Goal: Task Accomplishment & Management: Manage account settings

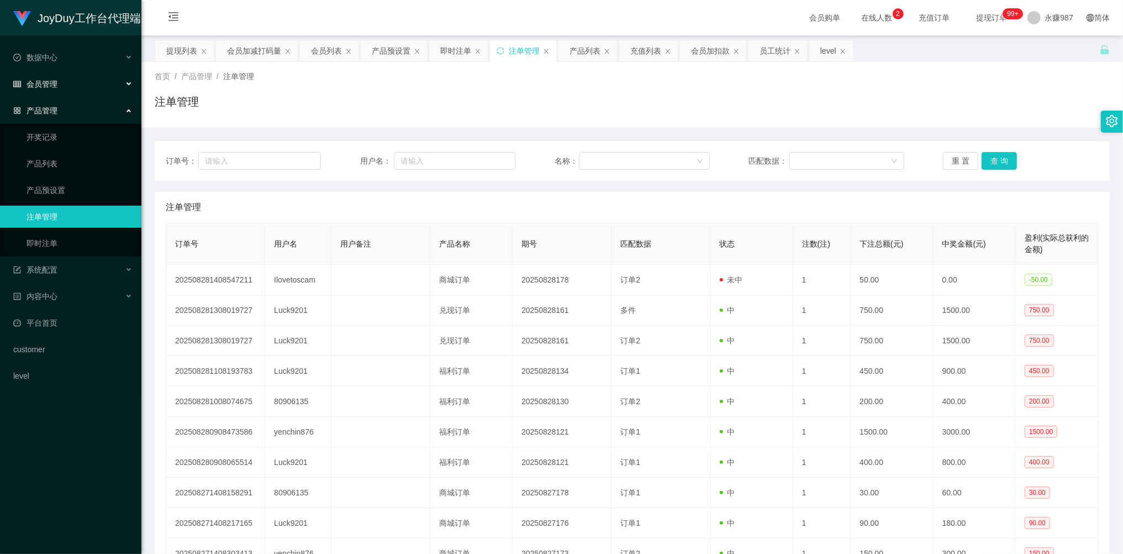
click at [75, 76] on div "会员管理" at bounding box center [70, 84] width 141 height 22
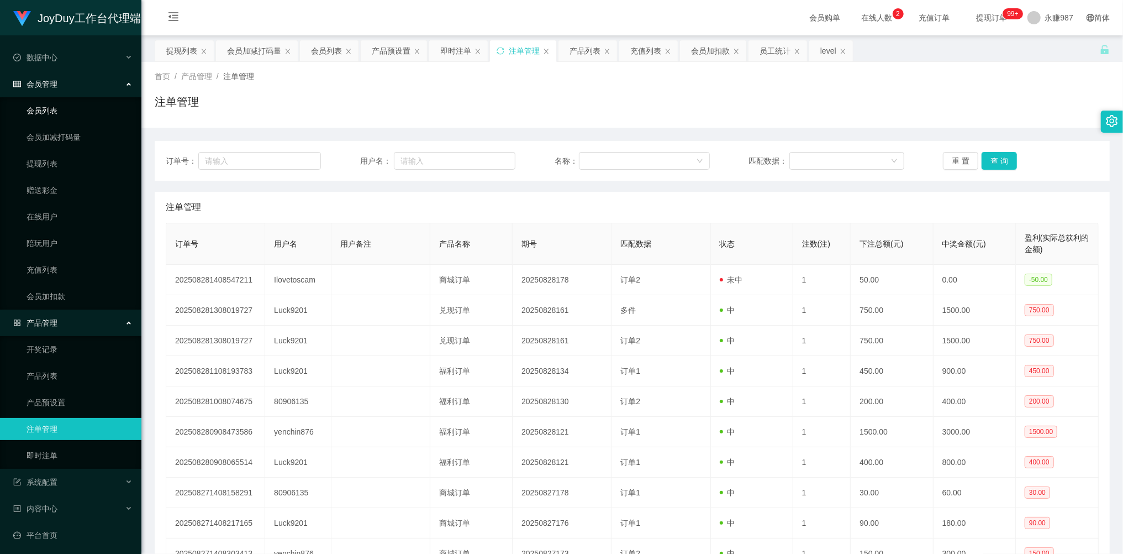
click at [57, 101] on link "会员列表" at bounding box center [80, 110] width 106 height 22
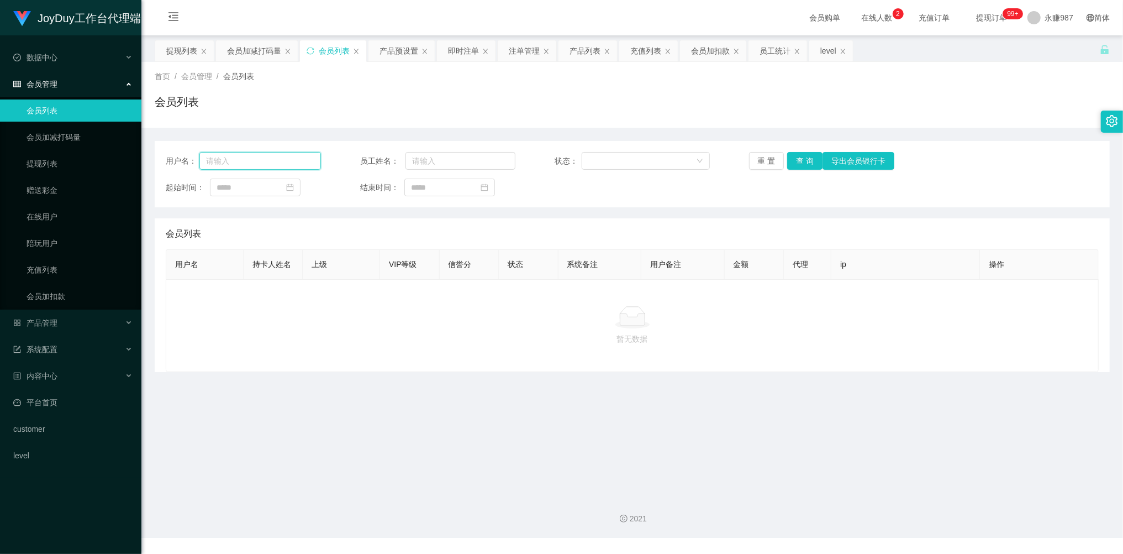
click at [263, 164] on input "text" at bounding box center [260, 161] width 122 height 18
paste input "yenchin876"
type input "yenchin876"
click at [803, 155] on button "查 询" at bounding box center [804, 161] width 35 height 18
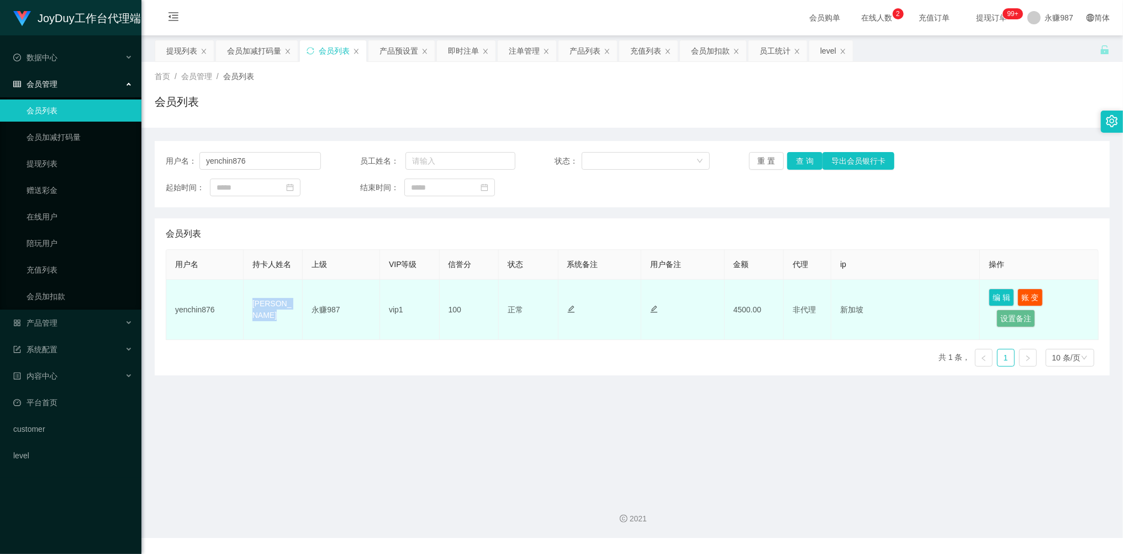
drag, startPoint x: 275, startPoint y: 312, endPoint x: 253, endPoint y: 304, distance: 23.6
click at [253, 304] on td "[PERSON_NAME]" at bounding box center [274, 310] width 60 height 60
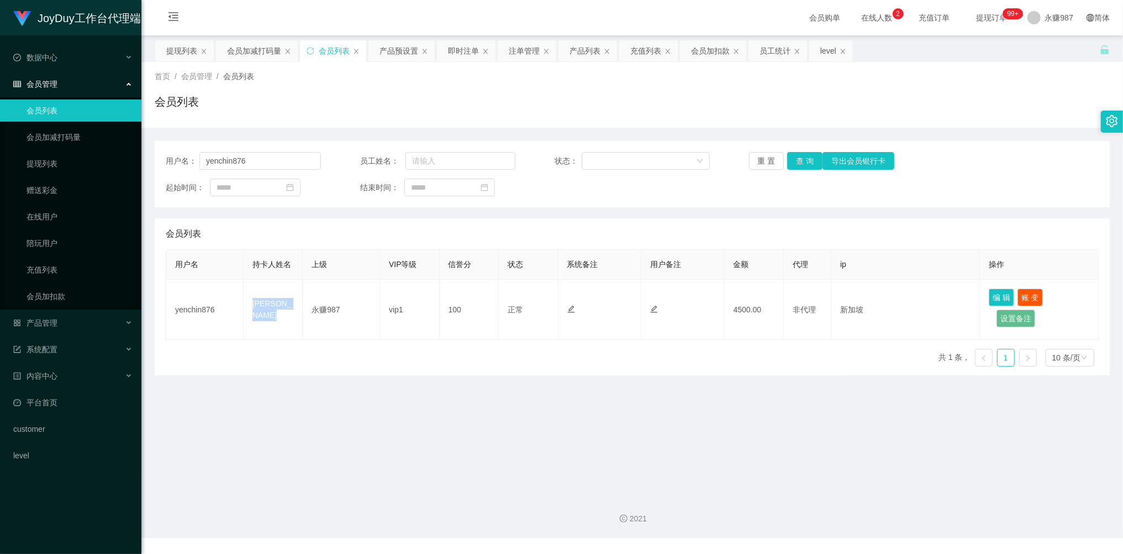
copy td "[PERSON_NAME]"
click at [52, 325] on span "产品管理" at bounding box center [35, 322] width 44 height 9
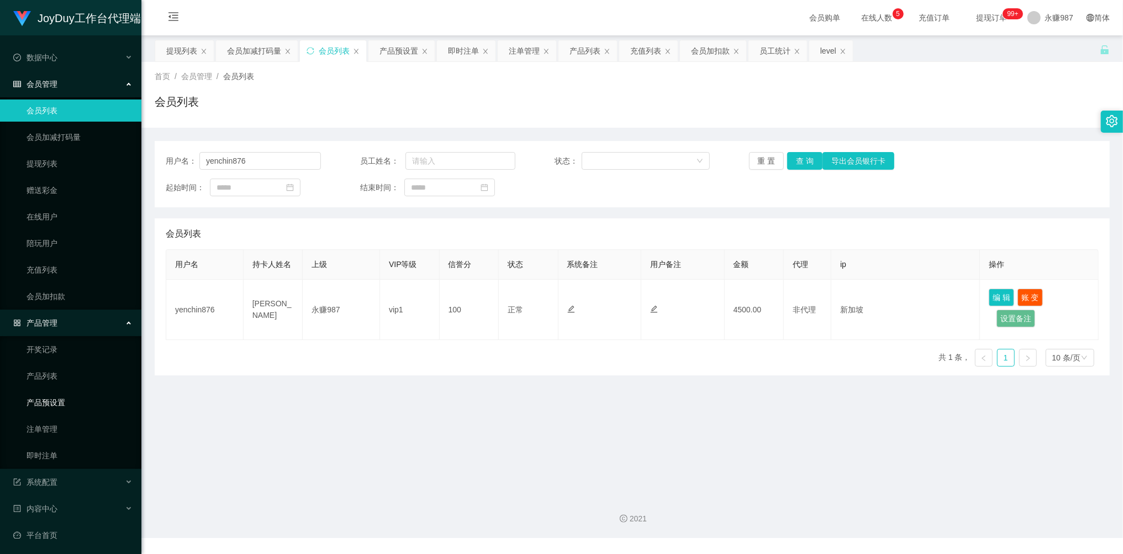
click at [60, 401] on link "产品预设置" at bounding box center [80, 402] width 106 height 22
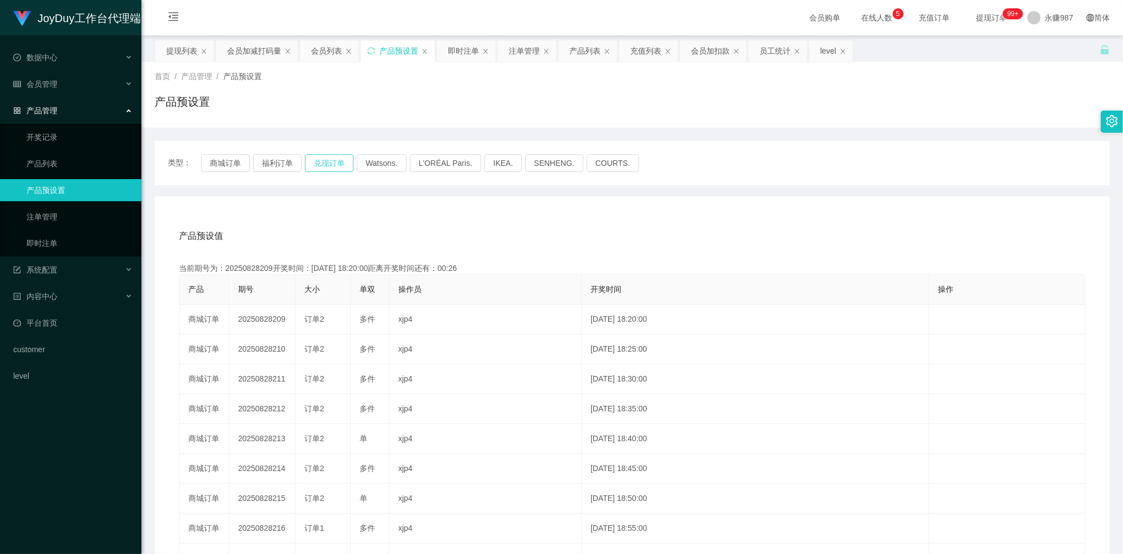
click at [328, 164] on button "兑现订单" at bounding box center [329, 163] width 49 height 18
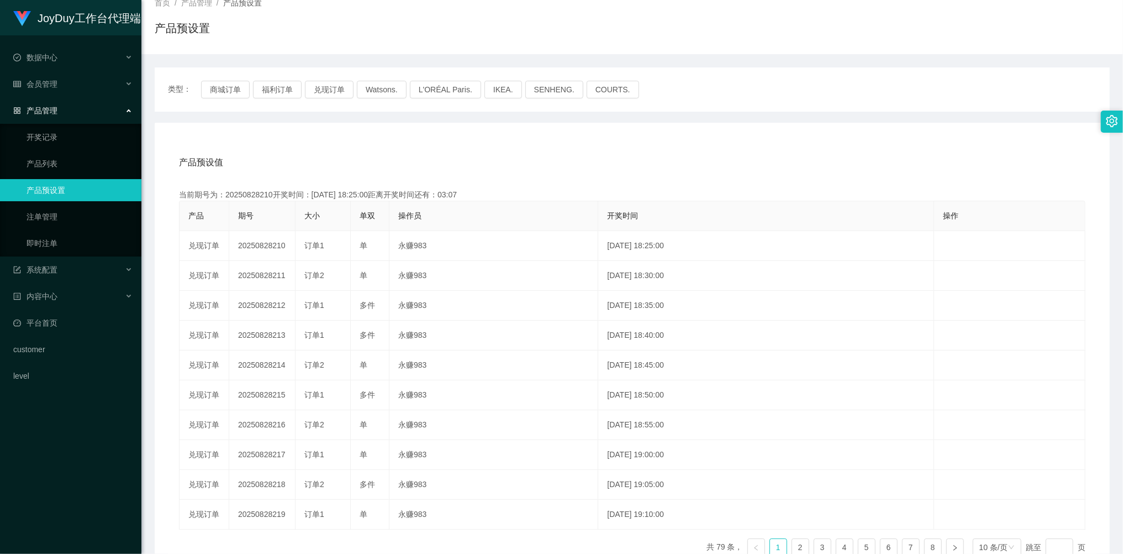
drag, startPoint x: 557, startPoint y: 226, endPoint x: 545, endPoint y: 230, distance: 12.9
click at [557, 226] on th "操作员" at bounding box center [494, 216] width 209 height 30
click at [85, 187] on link "产品预设置" at bounding box center [80, 190] width 106 height 22
click at [61, 235] on link "即时注单" at bounding box center [80, 243] width 106 height 22
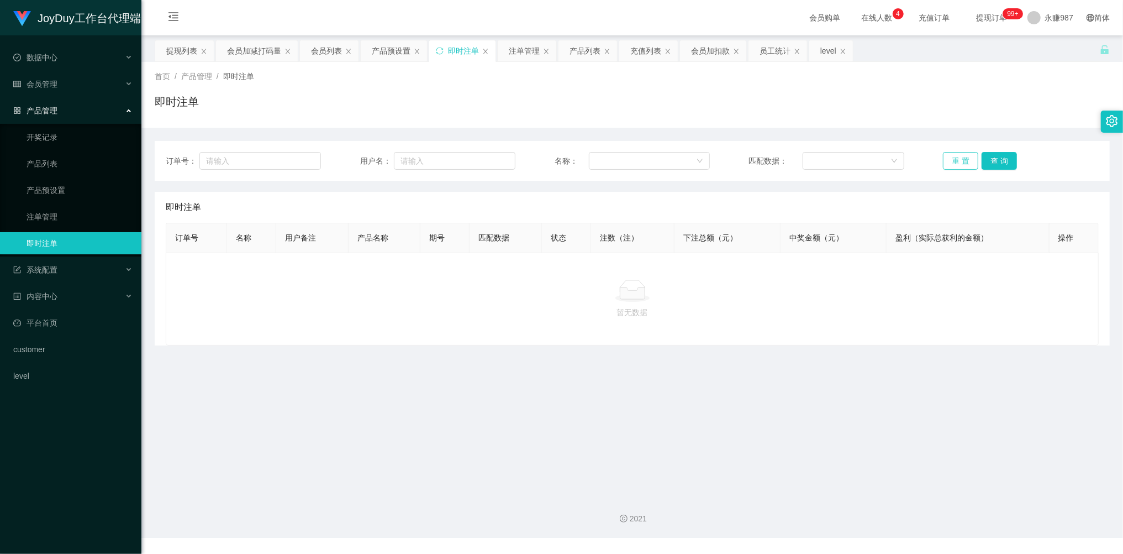
click at [962, 160] on button "重 置" at bounding box center [960, 161] width 35 height 18
click at [962, 159] on button "重 置" at bounding box center [960, 161] width 35 height 18
click at [270, 161] on input "text" at bounding box center [260, 161] width 122 height 18
type input "825"
click at [953, 165] on button "重 置" at bounding box center [960, 161] width 35 height 18
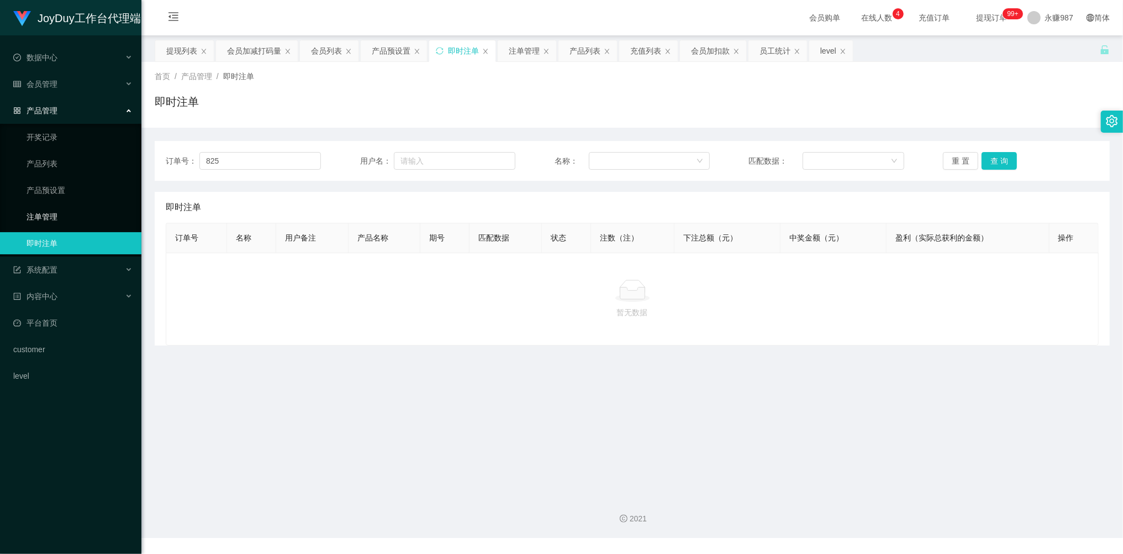
click at [56, 208] on link "注单管理" at bounding box center [80, 217] width 106 height 22
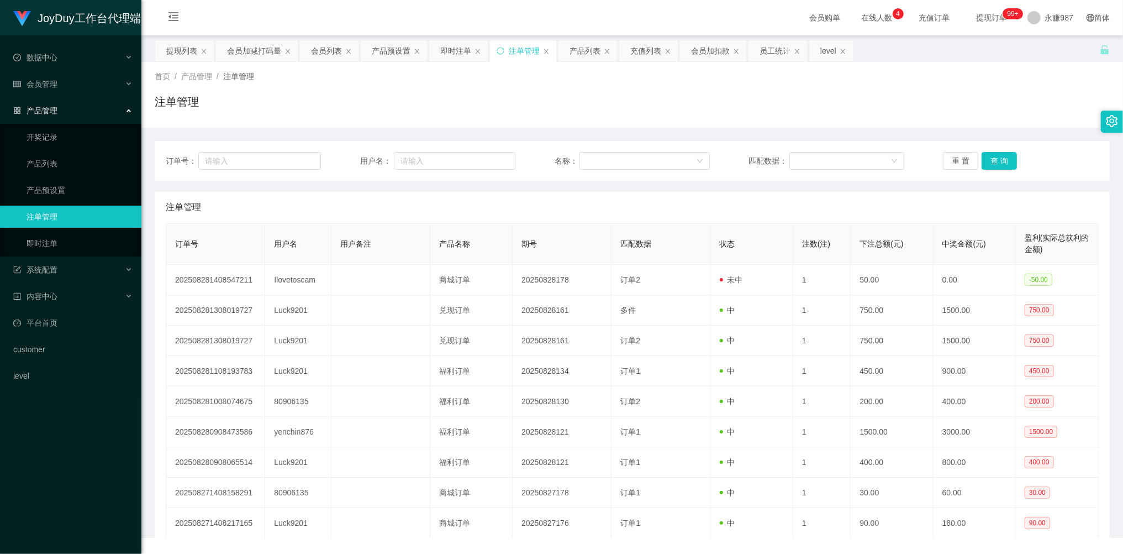
click at [51, 227] on ul "开奖记录 产品列表 产品预设置 注单管理 即时注单" at bounding box center [70, 190] width 141 height 133
click at [48, 233] on link "即时注单" at bounding box center [80, 243] width 106 height 22
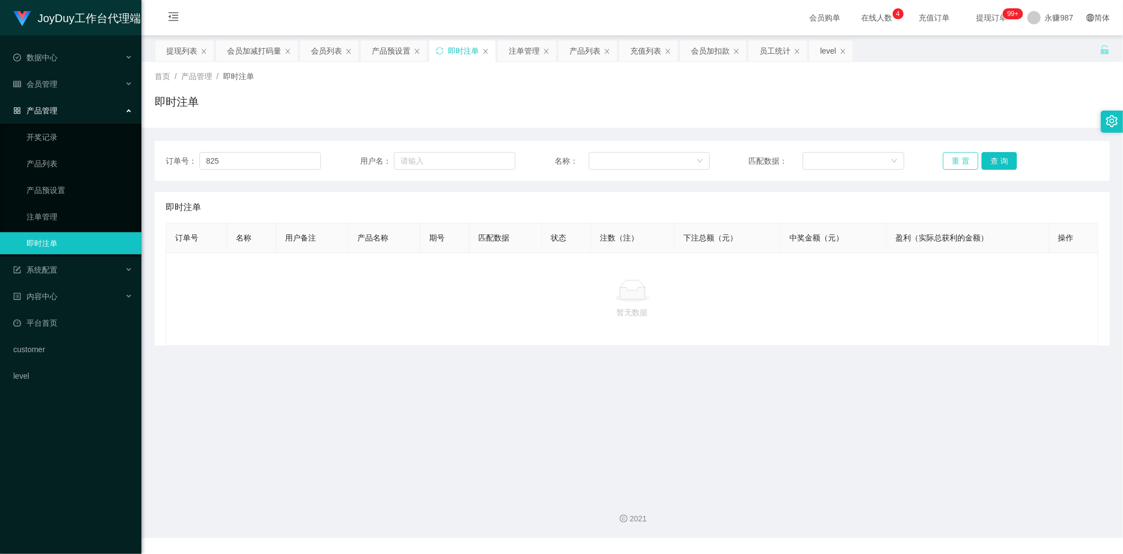
click at [962, 162] on button "重 置" at bounding box center [960, 161] width 35 height 18
click at [69, 206] on link "注单管理" at bounding box center [80, 217] width 106 height 22
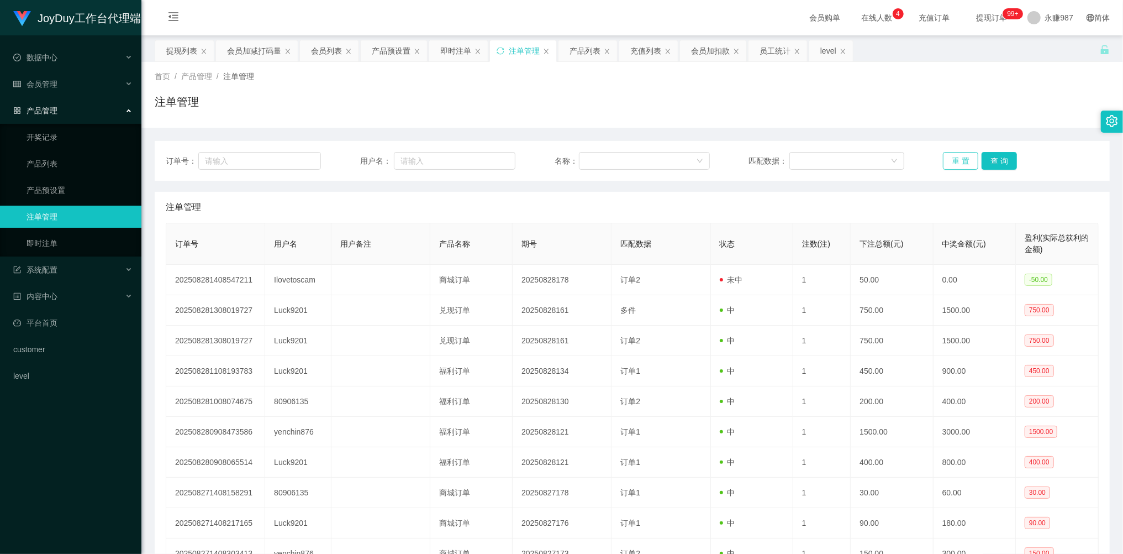
click at [962, 164] on button "重 置" at bounding box center [960, 161] width 35 height 18
click at [962, 162] on button "重 置" at bounding box center [960, 161] width 35 height 18
click at [1001, 160] on button "查 询" at bounding box center [999, 161] width 35 height 18
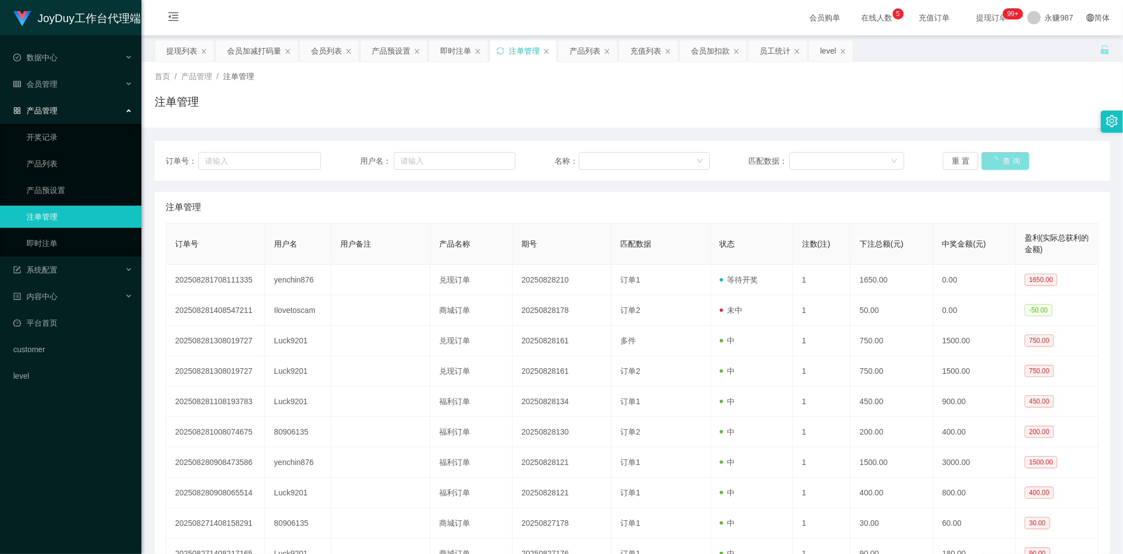
click at [1001, 160] on div "重 置 查 询" at bounding box center [1020, 161] width 155 height 18
click at [1001, 160] on button "查 询" at bounding box center [1006, 161] width 48 height 18
click at [56, 244] on link "即时注单" at bounding box center [80, 243] width 106 height 22
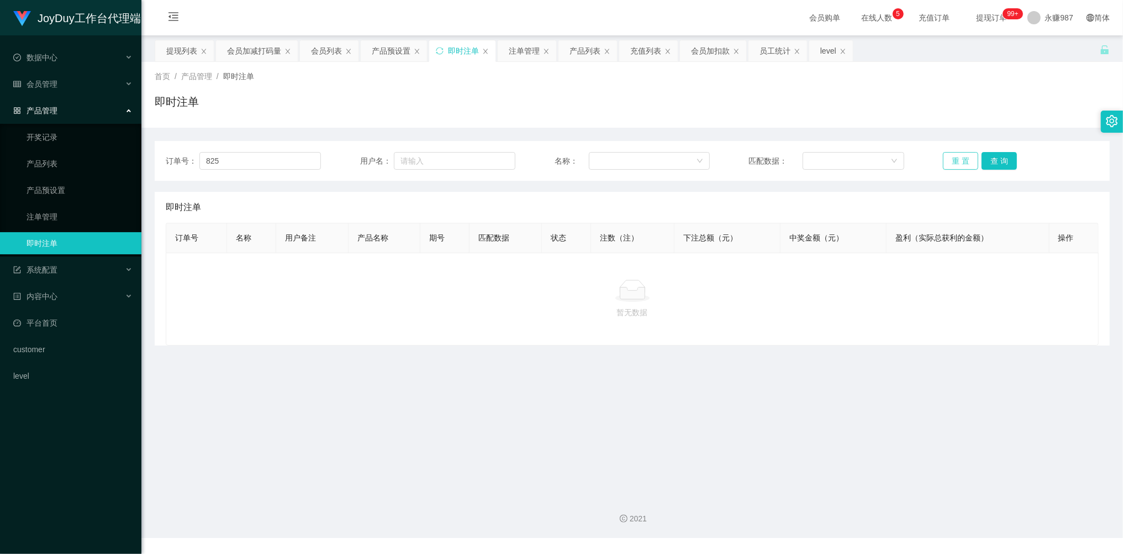
click at [964, 155] on button "重 置" at bounding box center [960, 161] width 35 height 18
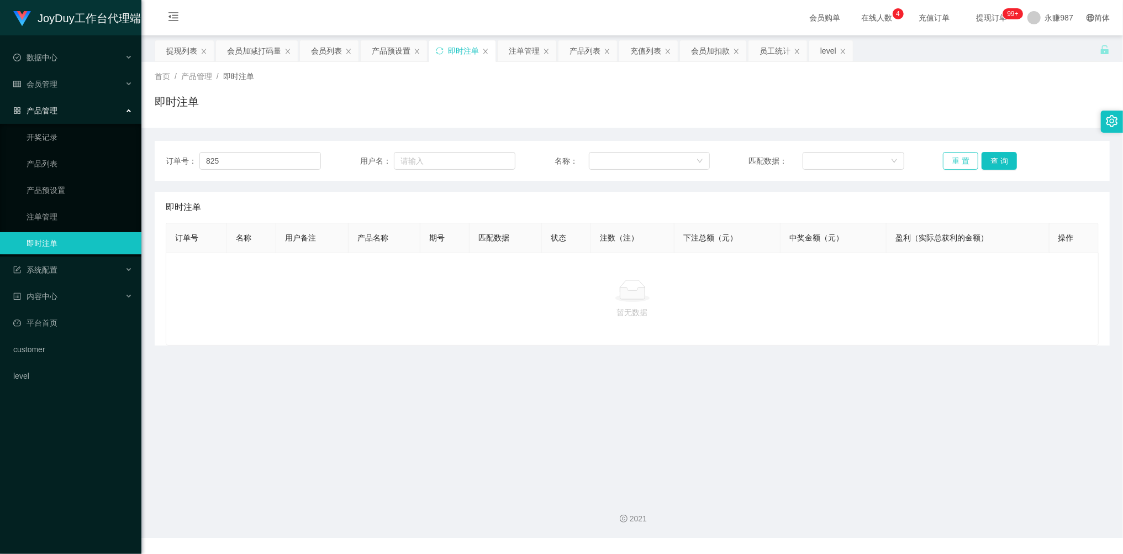
click at [964, 155] on button "重 置" at bounding box center [960, 161] width 35 height 18
click at [1004, 159] on button "查 询" at bounding box center [999, 161] width 35 height 18
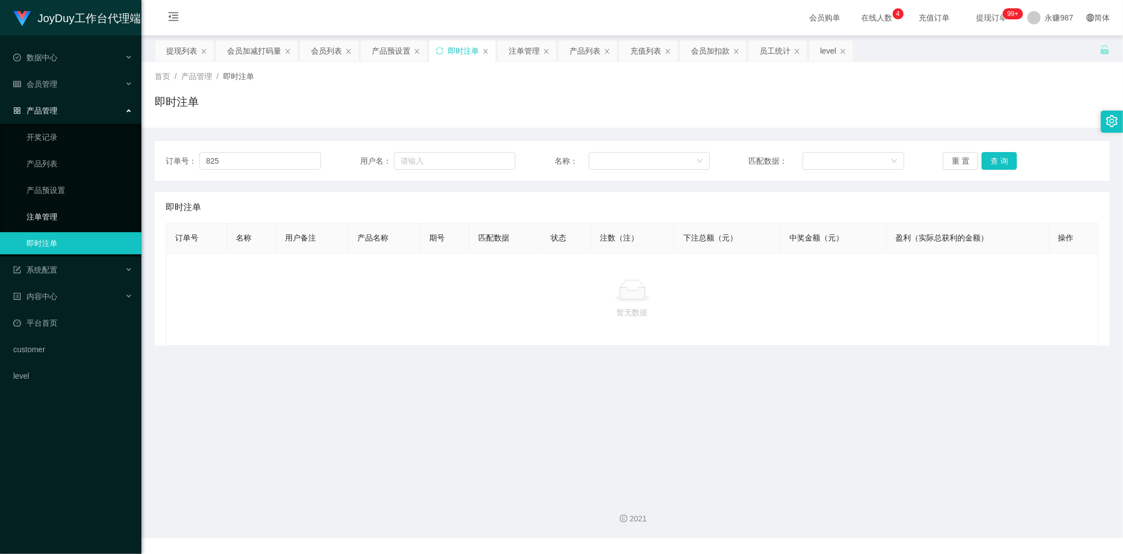
click at [40, 211] on link "注单管理" at bounding box center [80, 217] width 106 height 22
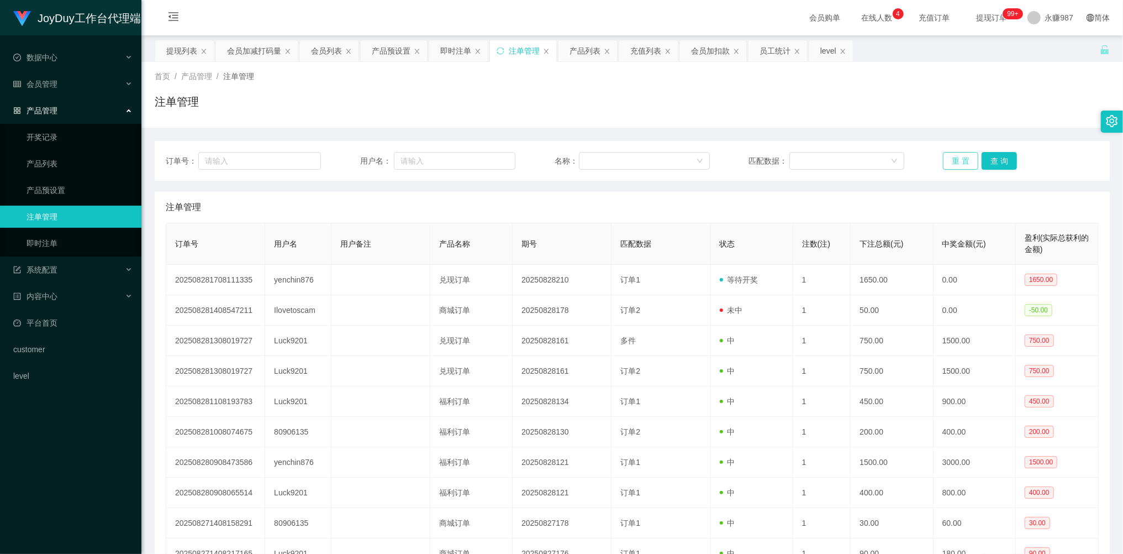
click at [960, 159] on button "重 置" at bounding box center [960, 161] width 35 height 18
click at [958, 158] on button "重 置" at bounding box center [960, 161] width 35 height 18
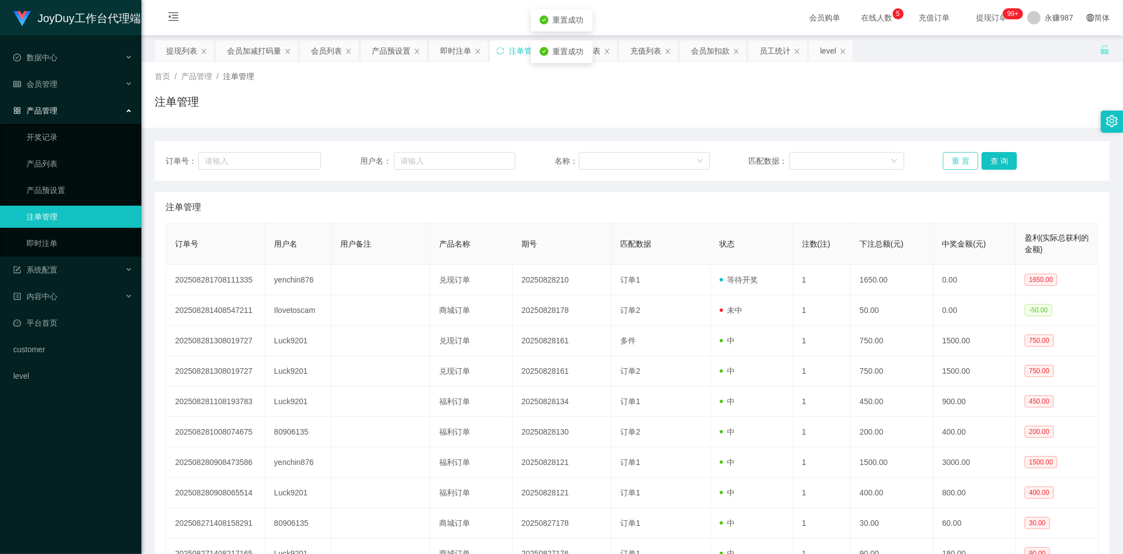
click at [958, 158] on button "重 置" at bounding box center [960, 161] width 35 height 18
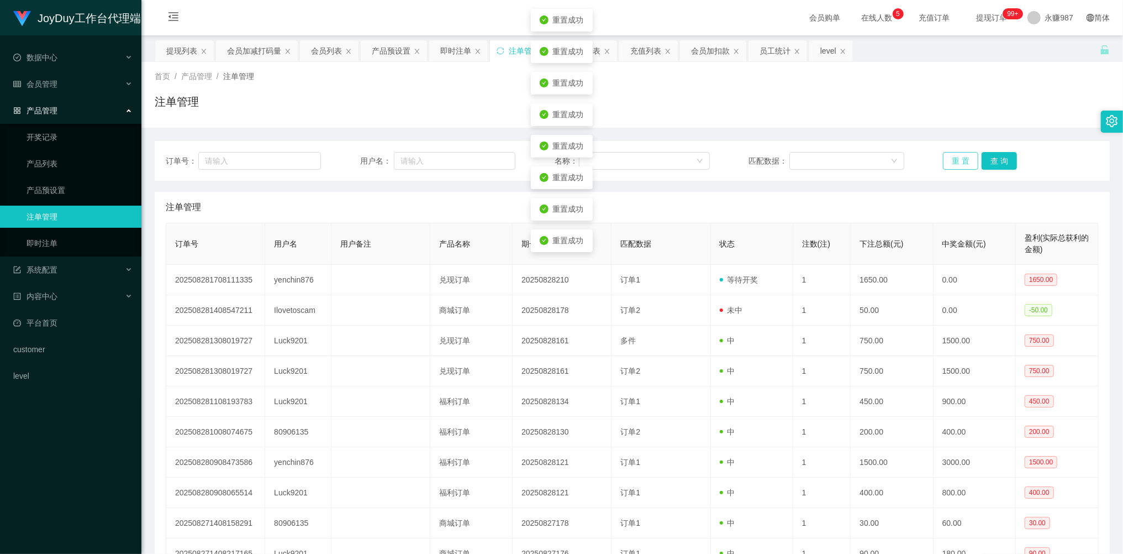
click at [958, 158] on button "重 置" at bounding box center [960, 161] width 35 height 18
click at [958, 157] on button "重 置" at bounding box center [960, 161] width 35 height 18
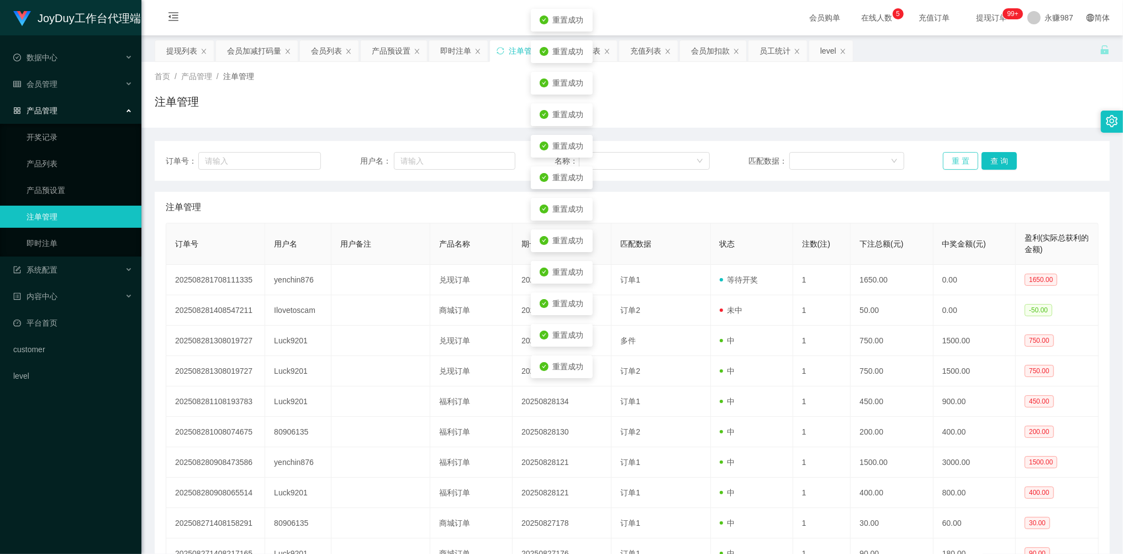
click at [958, 157] on button "重 置" at bounding box center [960, 161] width 35 height 18
click at [958, 155] on button "重 置" at bounding box center [960, 161] width 35 height 18
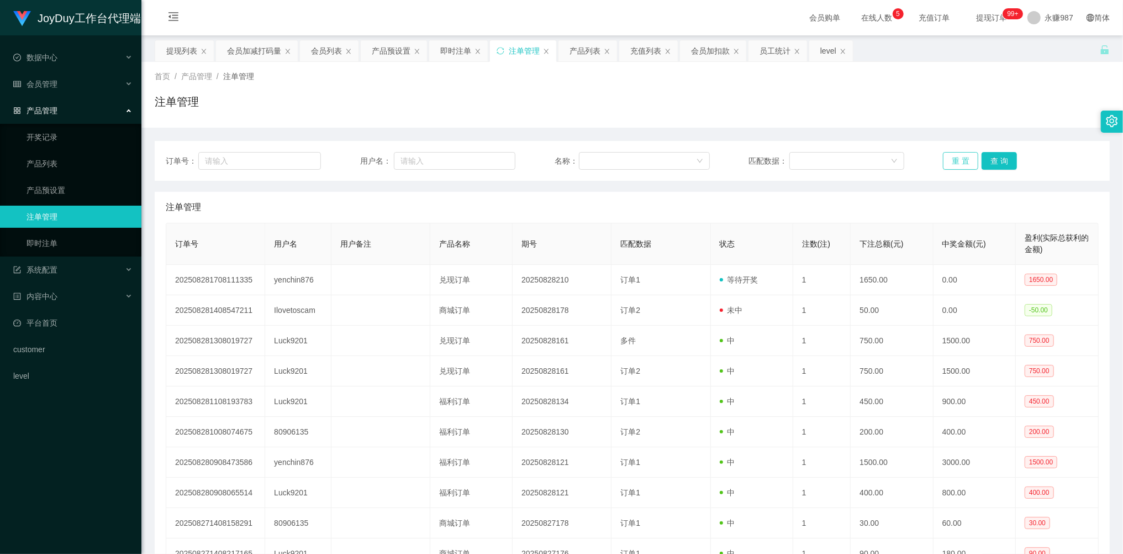
click at [960, 157] on button "重 置" at bounding box center [960, 161] width 35 height 18
click at [958, 157] on button "重 置" at bounding box center [960, 161] width 35 height 18
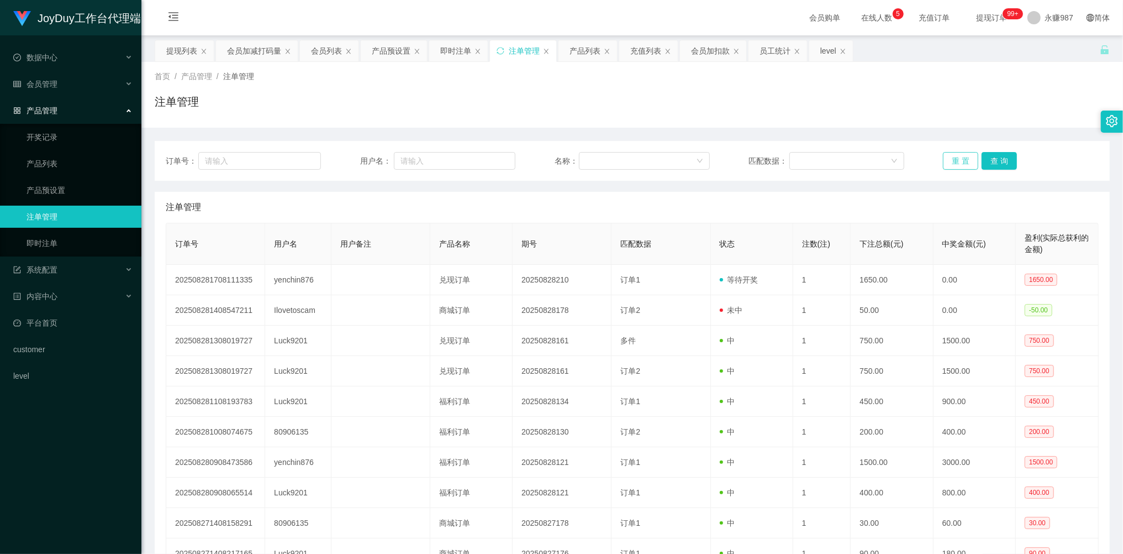
click at [958, 157] on button "重 置" at bounding box center [960, 161] width 35 height 18
click at [962, 158] on button "重 置" at bounding box center [960, 161] width 35 height 18
click at [959, 157] on button "重 置" at bounding box center [960, 161] width 35 height 18
click at [956, 160] on button "重 置" at bounding box center [960, 161] width 35 height 18
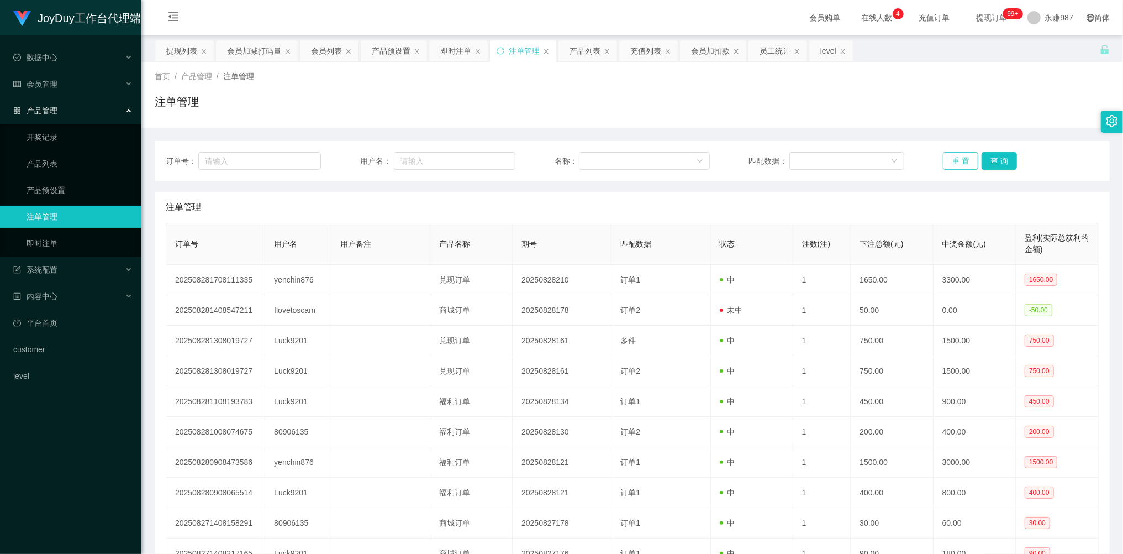
click at [948, 166] on button "重 置" at bounding box center [960, 161] width 35 height 18
click at [947, 166] on button "重 置" at bounding box center [960, 161] width 35 height 18
click at [955, 161] on button "重 置" at bounding box center [960, 161] width 35 height 18
click at [279, 140] on div "订单号： 用户名： 名称： 匹配数据： 重 置 查 询 注单管理 订单号 用户名 用户备注 产品名称 期号 匹配数据 状态 注数(注) 下注总额(元) 中奖金…" at bounding box center [632, 366] width 955 height 476
click at [962, 162] on button "重 置" at bounding box center [960, 161] width 35 height 18
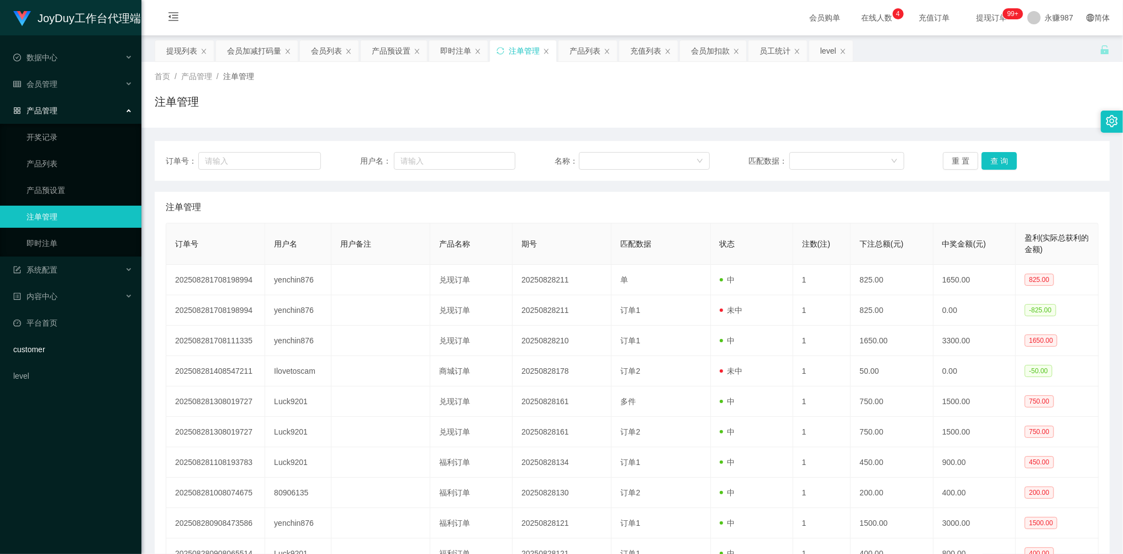
scroll to position [107, 0]
